Goal: Information Seeking & Learning: Learn about a topic

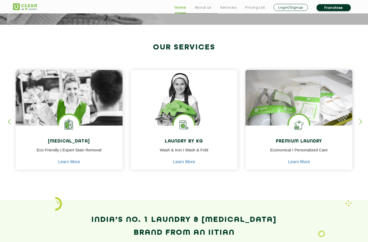
scroll to position [183, 0]
click at [218, 144] on h4 "Laundry by Kg" at bounding box center [184, 141] width 99 height 5
click at [188, 163] on link "Learn More" at bounding box center [184, 162] width 22 height 5
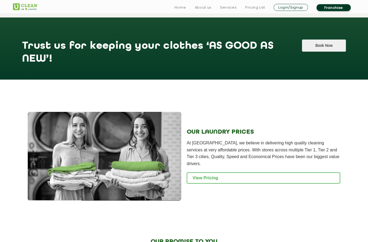
scroll to position [637, 0]
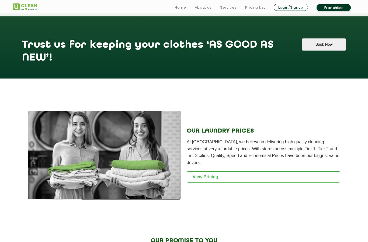
click at [275, 178] on link "View Pricing" at bounding box center [262, 177] width 153 height 11
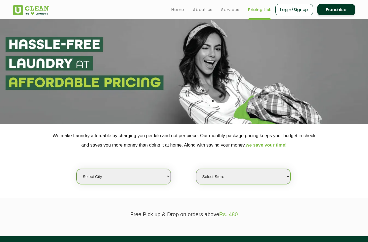
click at [167, 173] on select "Select city [GEOGRAPHIC_DATA] [GEOGRAPHIC_DATA] [GEOGRAPHIC_DATA] [GEOGRAPHIC_D…" at bounding box center [123, 176] width 94 height 15
select select "14"
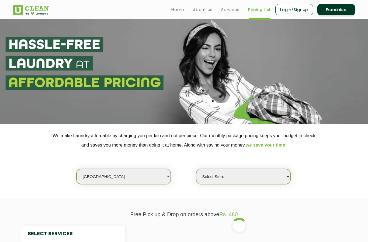
click at [231, 174] on select "Select Store UClean Aliganj UClean Hazratganj Lucknow UClean Gomti Nagar Ext UC…" at bounding box center [243, 176] width 94 height 15
select select "279"
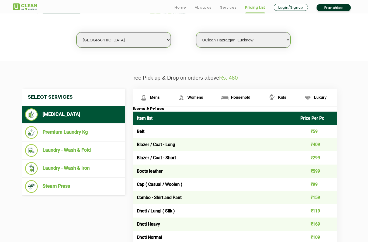
scroll to position [137, 0]
click at [99, 133] on li "Premium Laundry Kg" at bounding box center [73, 132] width 97 height 13
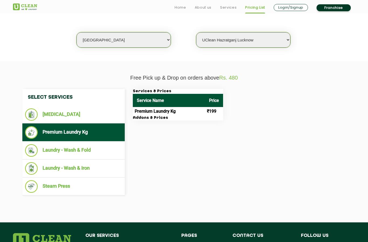
click at [93, 165] on li "Laundry - Wash & Iron" at bounding box center [73, 168] width 97 height 13
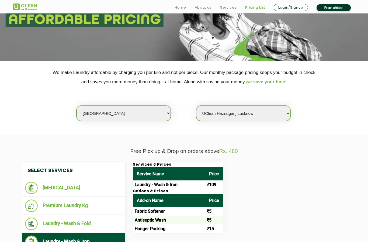
scroll to position [0, 0]
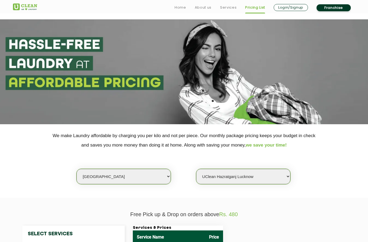
click at [223, 8] on link "Services" at bounding box center [228, 7] width 16 height 6
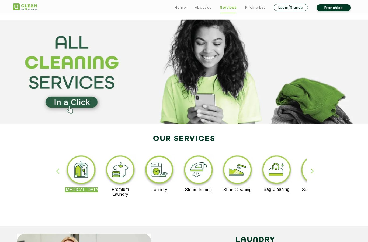
click at [202, 6] on link "About us" at bounding box center [203, 7] width 17 height 6
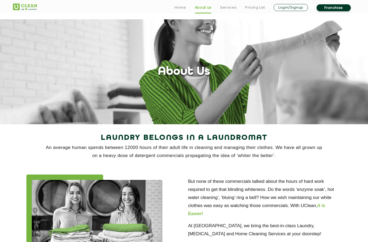
click at [179, 6] on link "Home" at bounding box center [180, 7] width 12 height 6
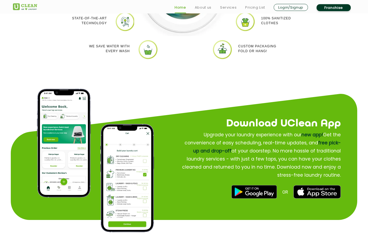
scroll to position [570, 0]
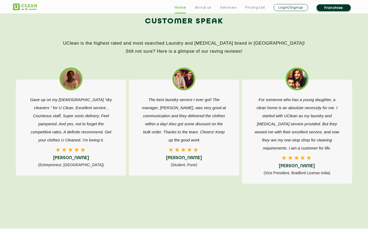
scroll to position [826, 0]
